Goal: Transaction & Acquisition: Book appointment/travel/reservation

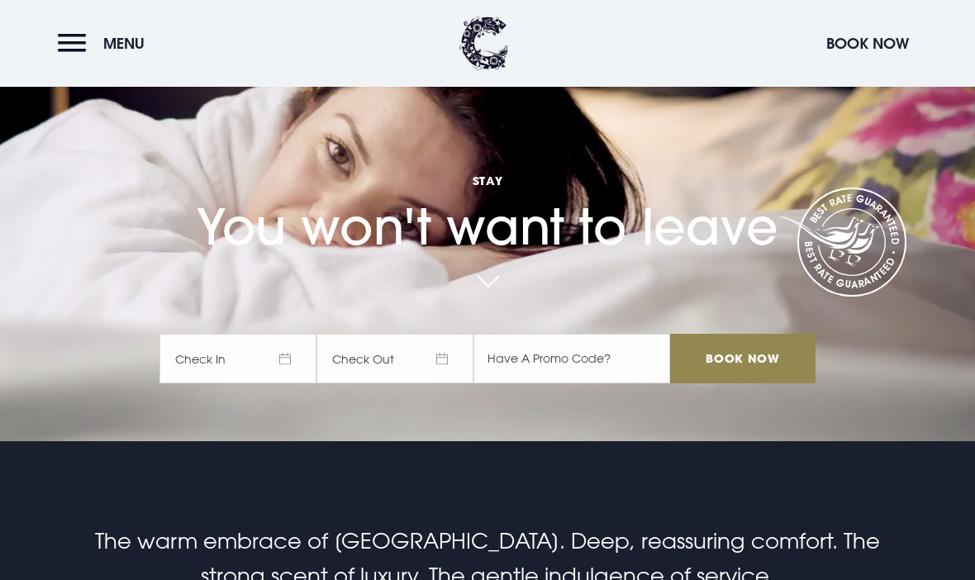
scroll to position [141, 0]
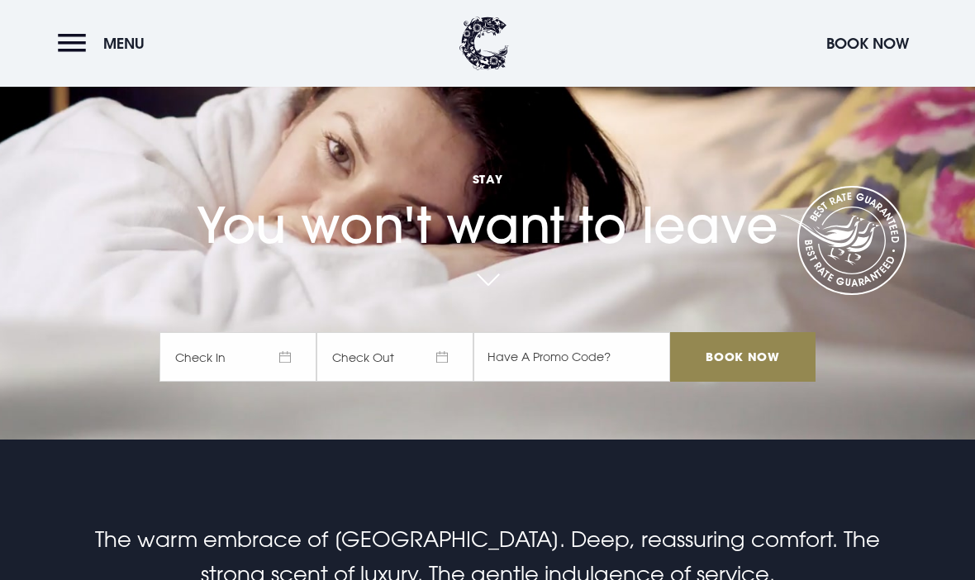
click at [277, 382] on span "Check In" at bounding box center [238, 357] width 157 height 50
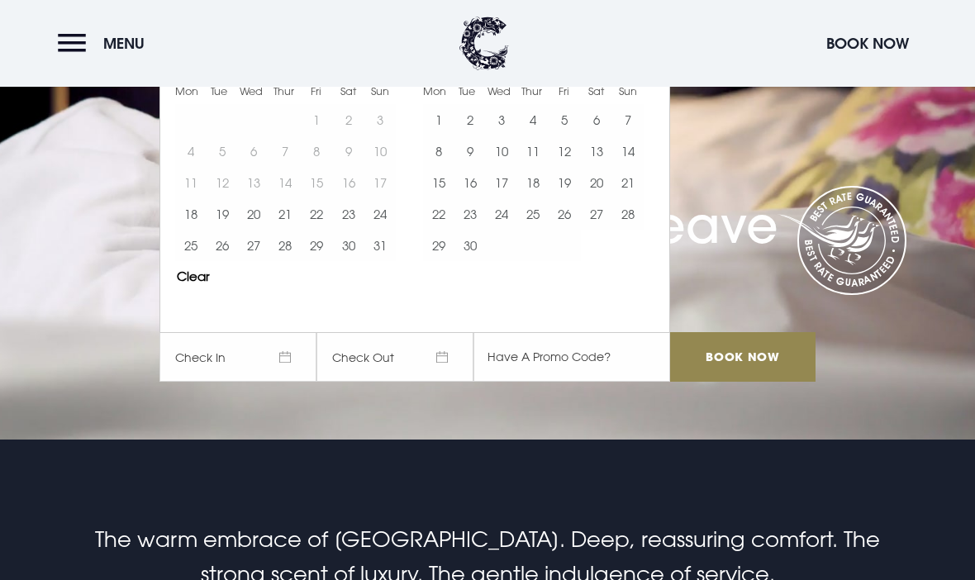
click at [437, 230] on button "22" at bounding box center [438, 213] width 31 height 31
click at [467, 230] on button "23" at bounding box center [470, 213] width 31 height 31
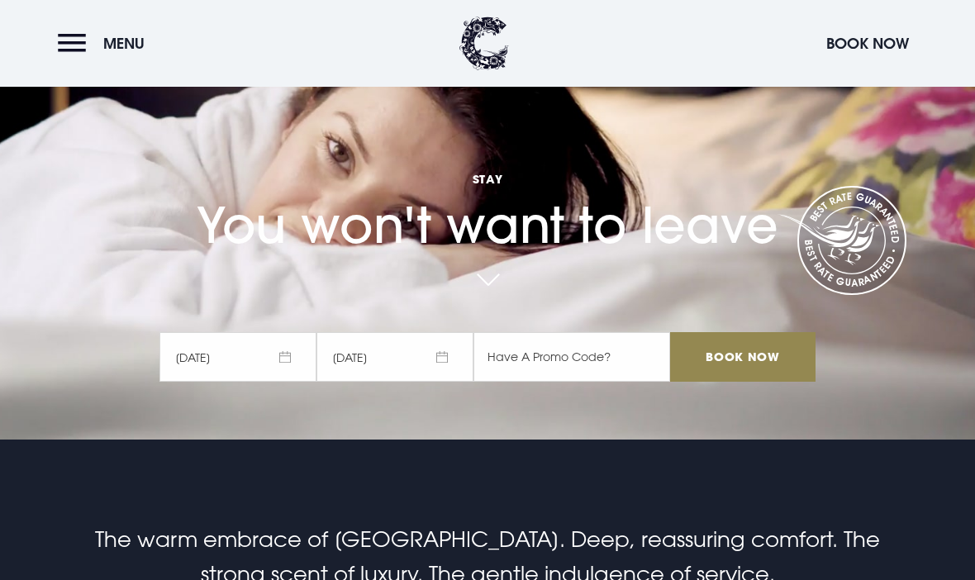
click at [716, 382] on input "Book Now" at bounding box center [742, 357] width 145 height 50
click at [60, 46] on button "Menu" at bounding box center [105, 44] width 95 height 36
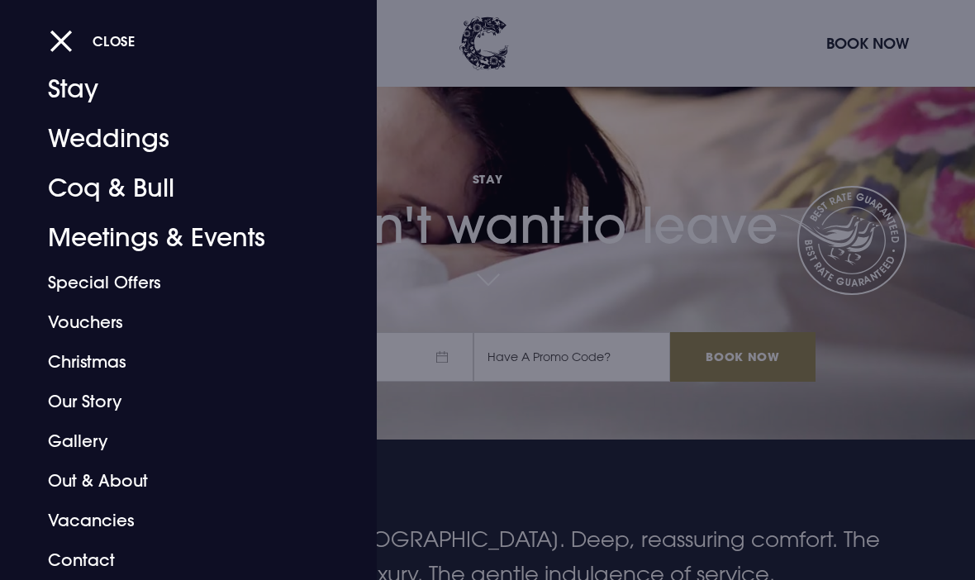
scroll to position [41, 0]
click at [137, 482] on link "Out & About" at bounding box center [177, 481] width 259 height 40
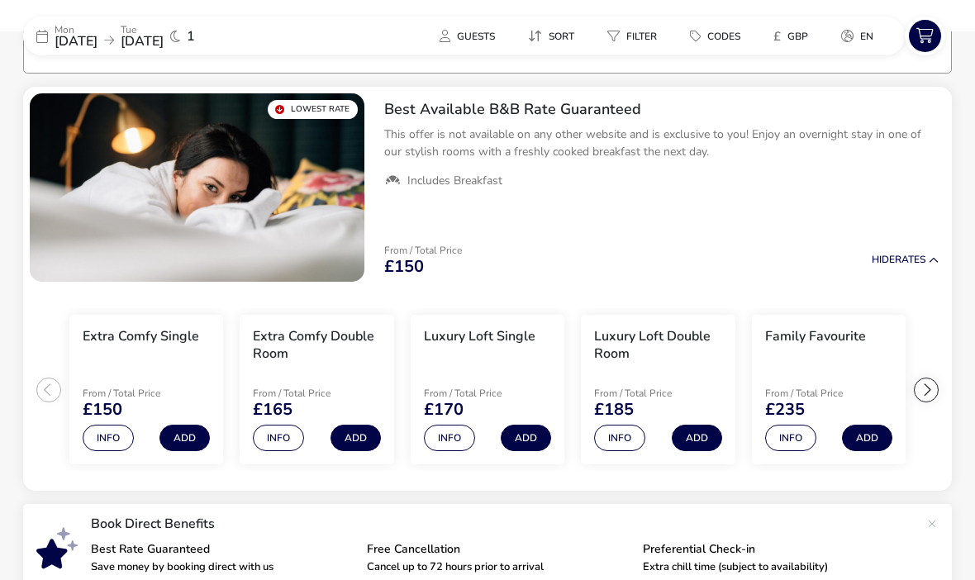
scroll to position [133, 0]
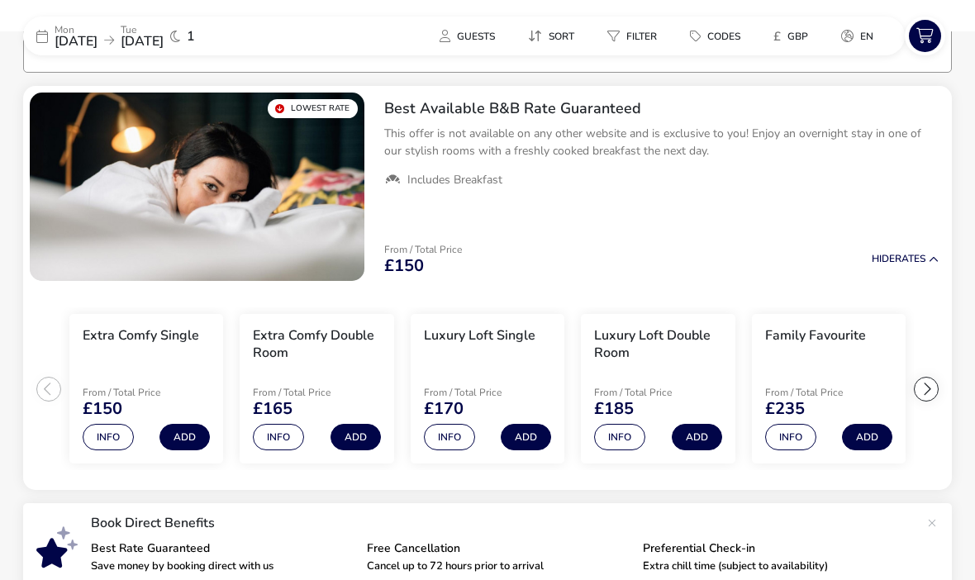
click at [619, 436] on button "Info" at bounding box center [619, 437] width 51 height 26
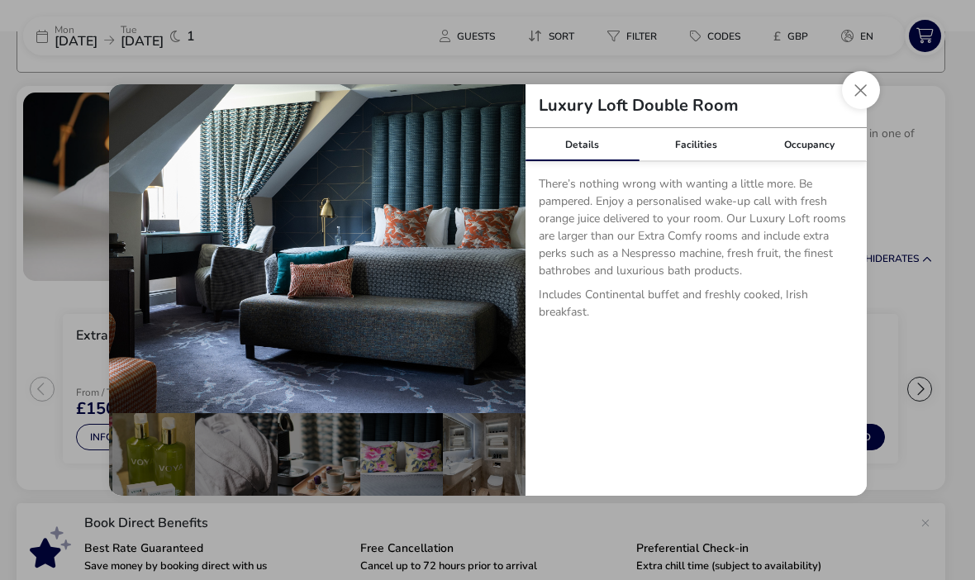
scroll to position [0, 410]
click at [487, 470] on div "details" at bounding box center [484, 454] width 83 height 83
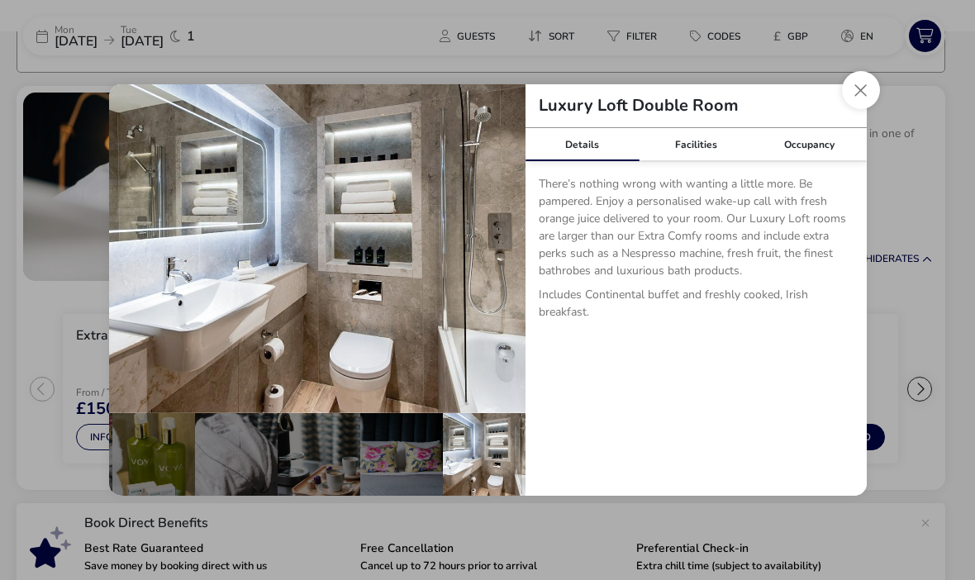
click at [857, 87] on button "Close dialog" at bounding box center [861, 90] width 38 height 38
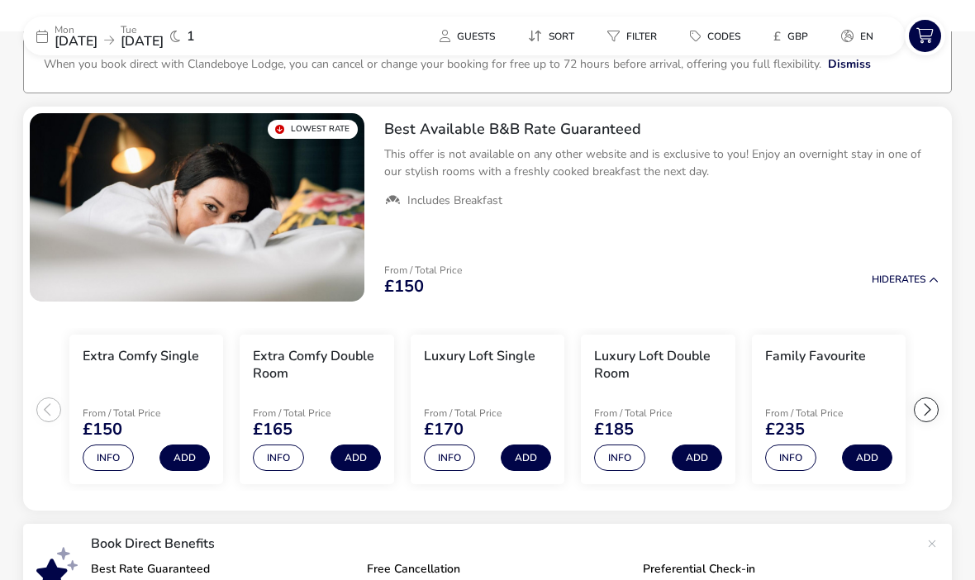
scroll to position [0, 0]
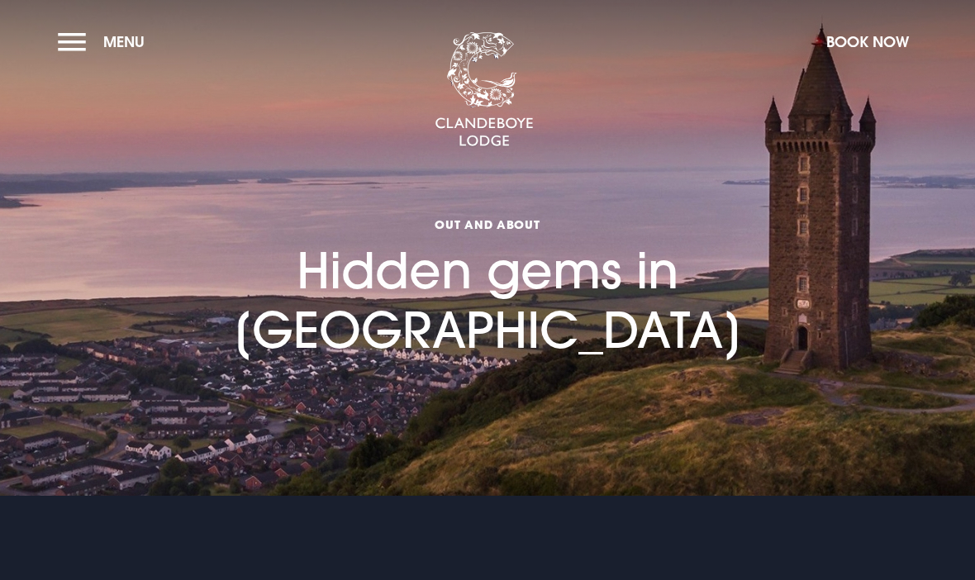
click at [64, 39] on button "Menu" at bounding box center [105, 42] width 95 height 36
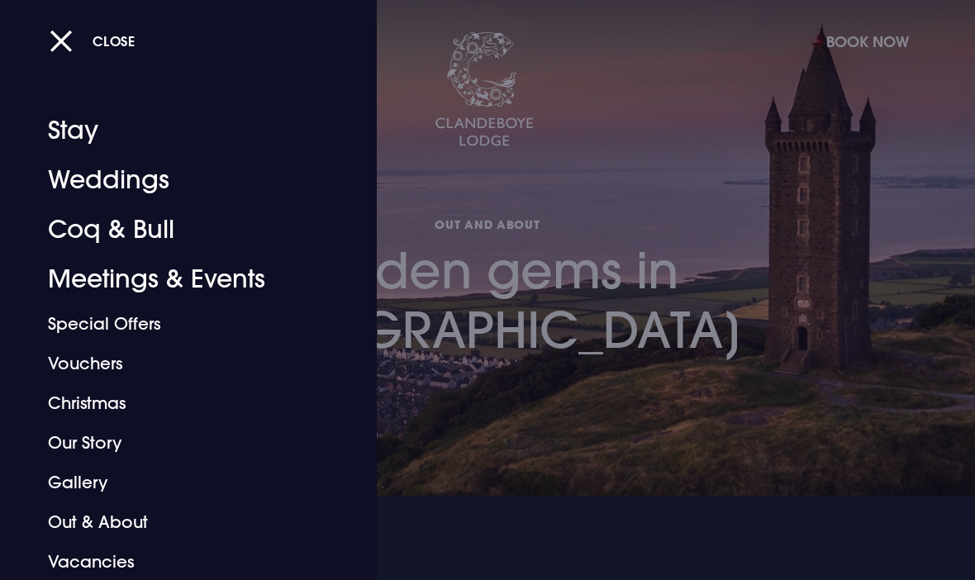
click at [58, 34] on button "Close" at bounding box center [93, 41] width 86 height 34
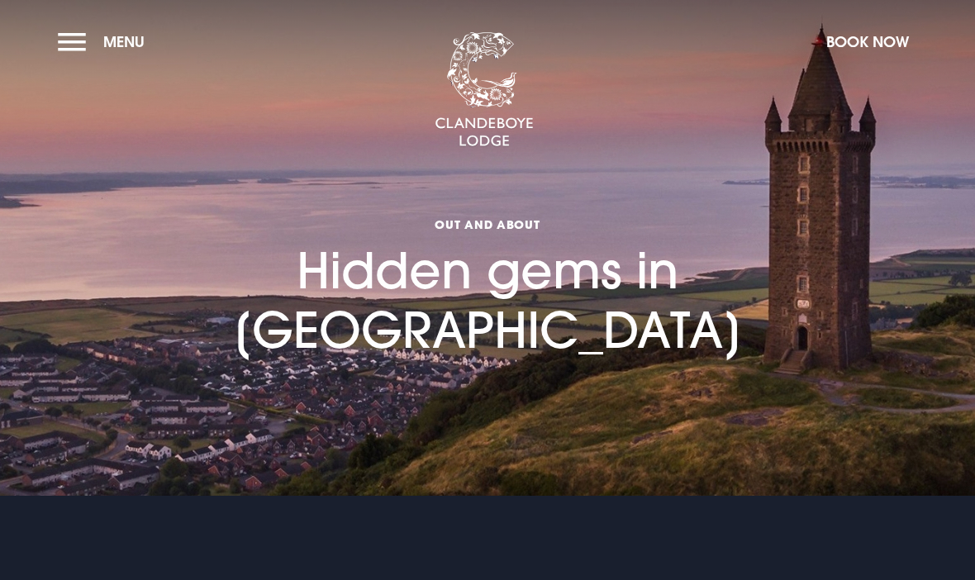
click at [82, 40] on button "Menu" at bounding box center [105, 42] width 95 height 36
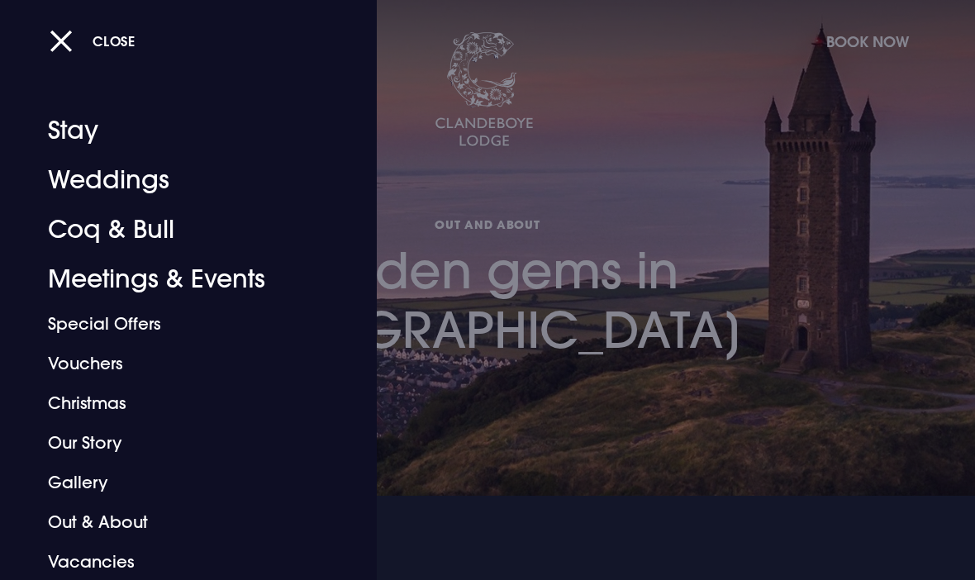
click at [75, 33] on button "Close" at bounding box center [93, 41] width 86 height 34
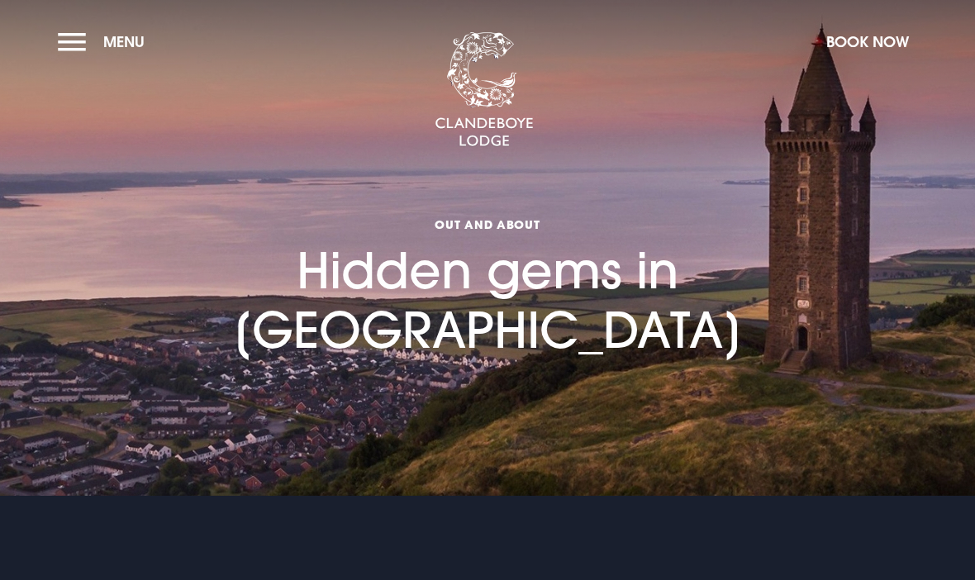
click at [91, 37] on button "Menu" at bounding box center [105, 42] width 95 height 36
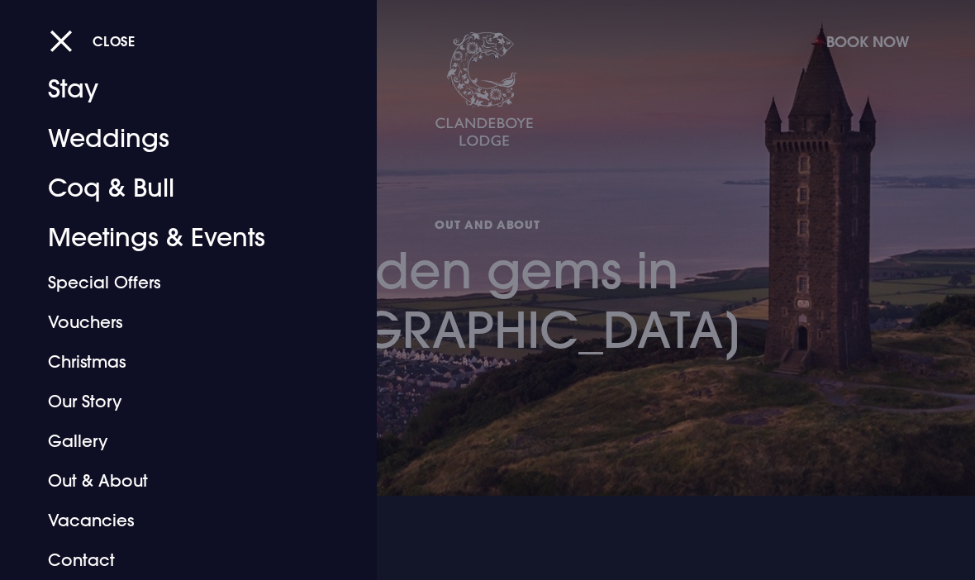
scroll to position [41, 0]
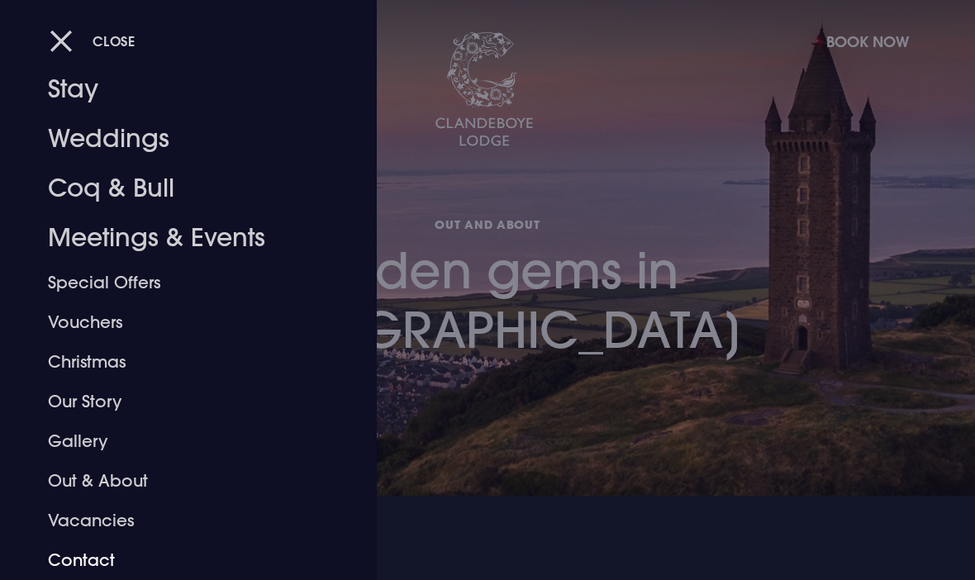
click at [95, 554] on link "Contact" at bounding box center [177, 561] width 259 height 40
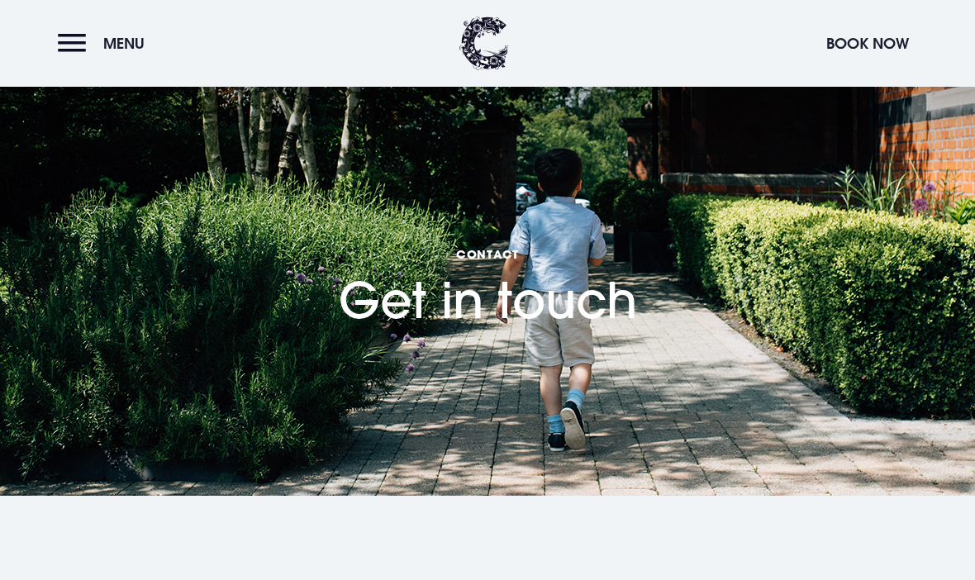
click at [843, 45] on button "Book Now" at bounding box center [867, 44] width 99 height 36
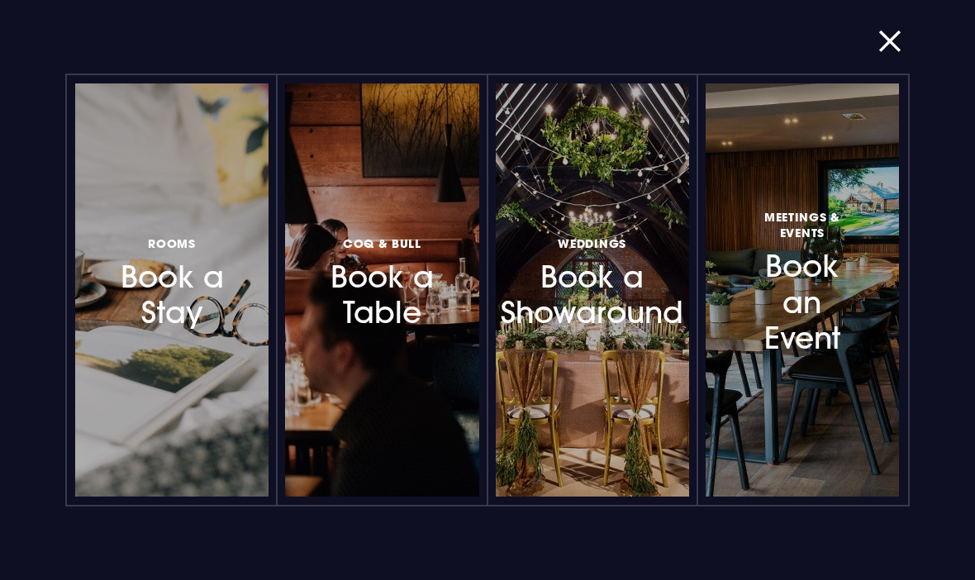
click at [249, 290] on div at bounding box center [249, 290] width 0 height 0
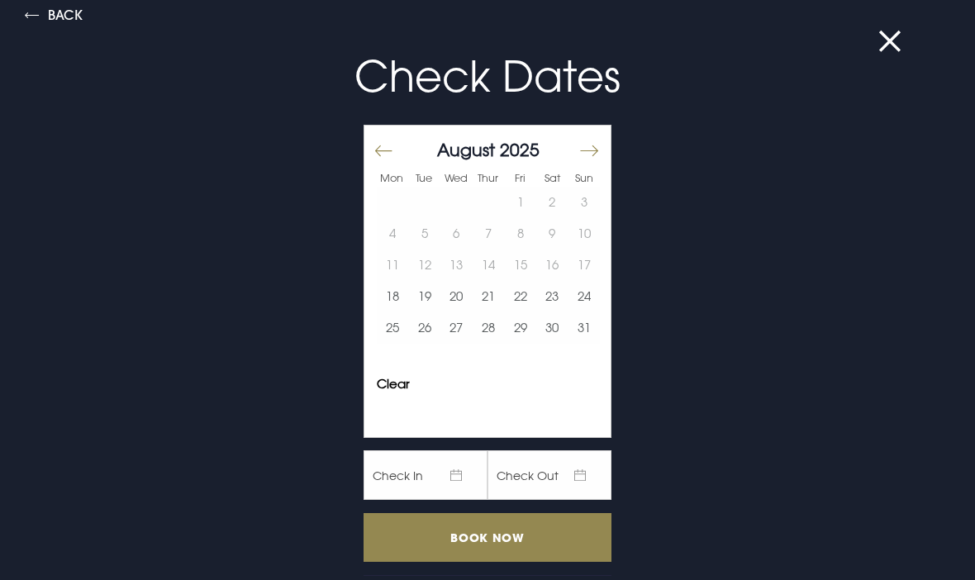
scroll to position [12, 0]
click at [591, 149] on button "Move forward to switch to the next month." at bounding box center [589, 150] width 20 height 35
click at [394, 298] on button "22" at bounding box center [393, 296] width 32 height 31
click at [422, 299] on button "23" at bounding box center [425, 296] width 32 height 31
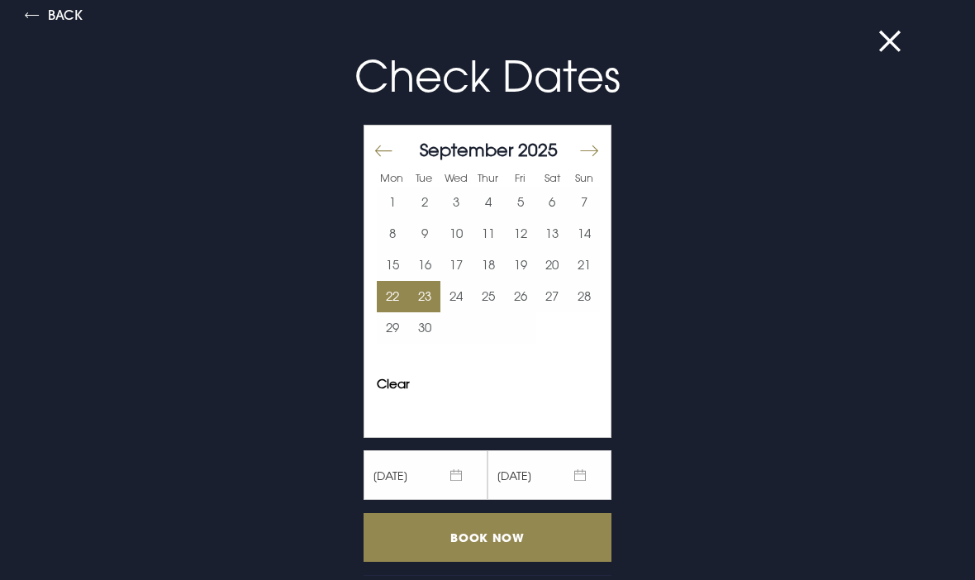
click at [558, 532] on input "Book Now" at bounding box center [488, 537] width 248 height 49
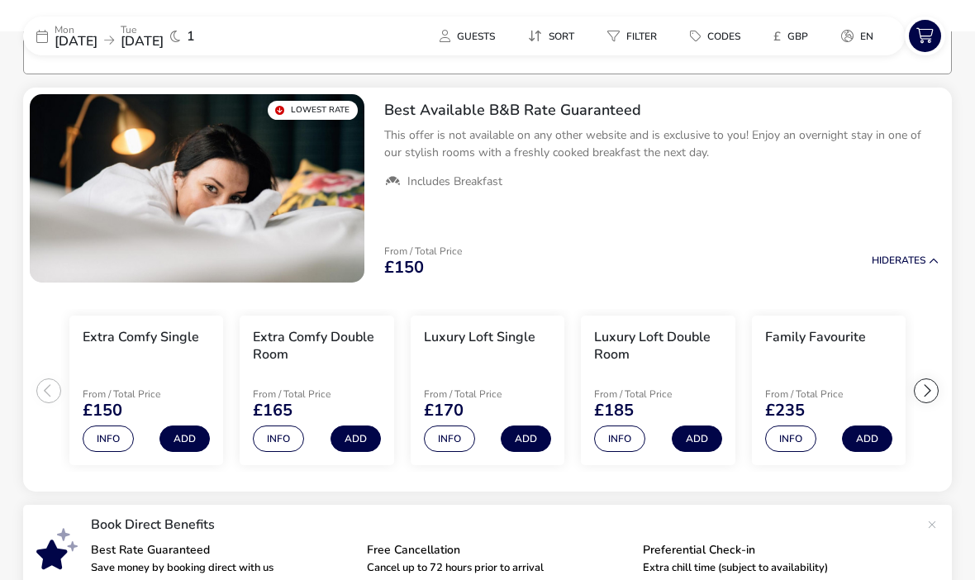
scroll to position [133, 0]
